Goal: Information Seeking & Learning: Check status

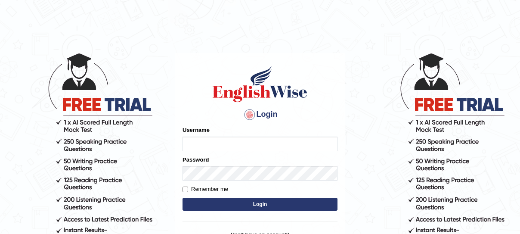
type input "mmr25"
click at [271, 202] on button "Login" at bounding box center [260, 204] width 155 height 13
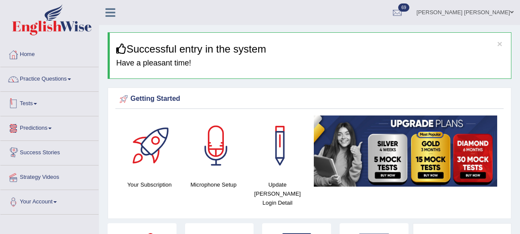
click at [31, 102] on link "Tests" at bounding box center [49, 103] width 98 height 22
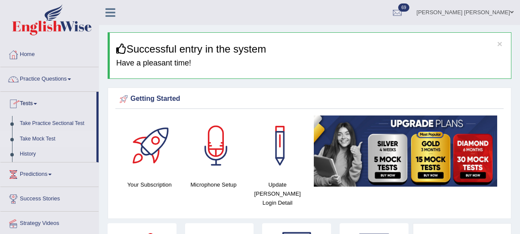
click at [32, 139] on link "Take Mock Test" at bounding box center [56, 138] width 80 height 15
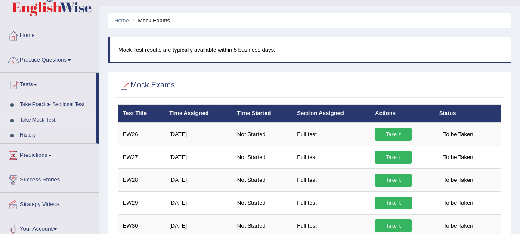
click at [51, 119] on link "Take Mock Test" at bounding box center [56, 119] width 80 height 15
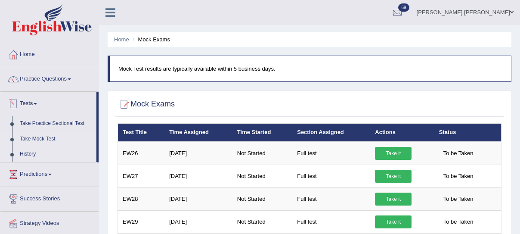
click at [29, 152] on link "History" at bounding box center [56, 153] width 80 height 15
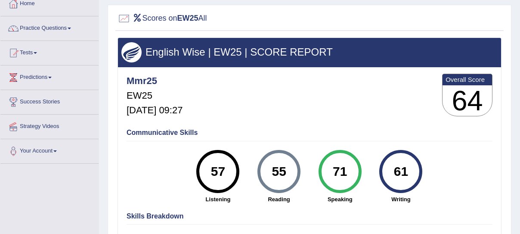
scroll to position [51, 0]
